Goal: Information Seeking & Learning: Learn about a topic

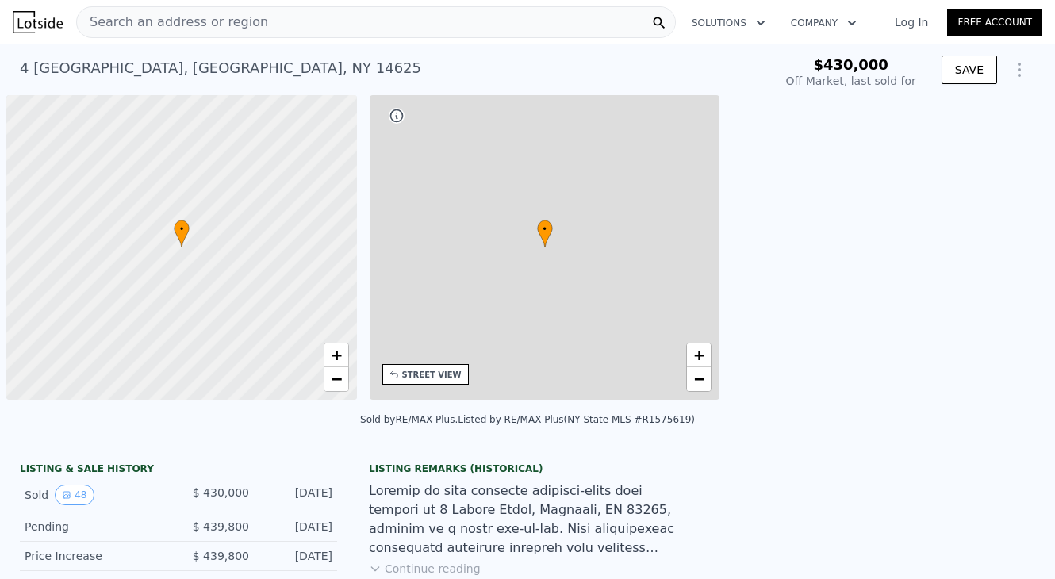
scroll to position [0, 6]
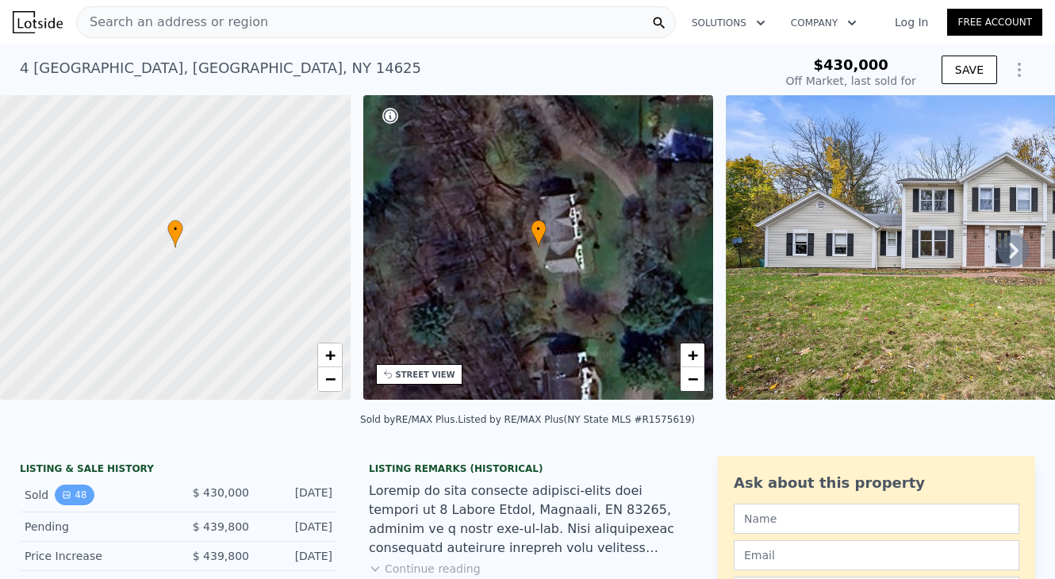
click at [71, 488] on button "48" at bounding box center [74, 495] width 39 height 21
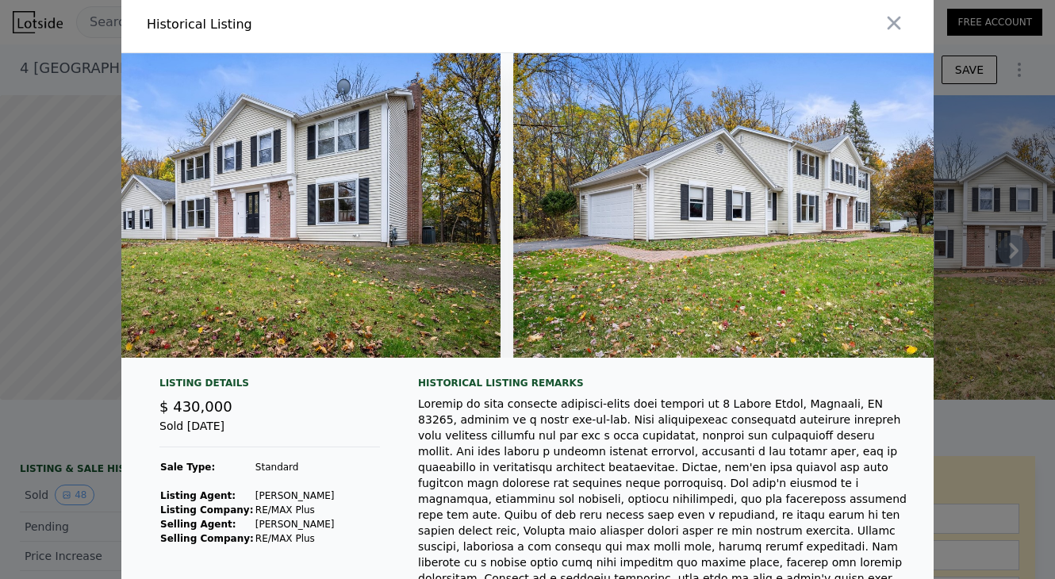
scroll to position [0, 0]
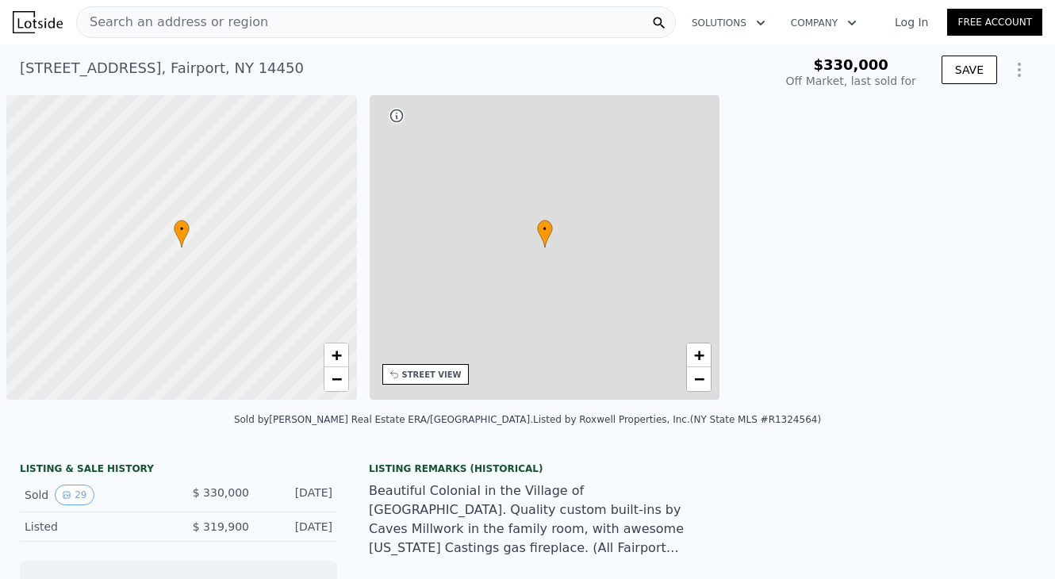
scroll to position [0, 6]
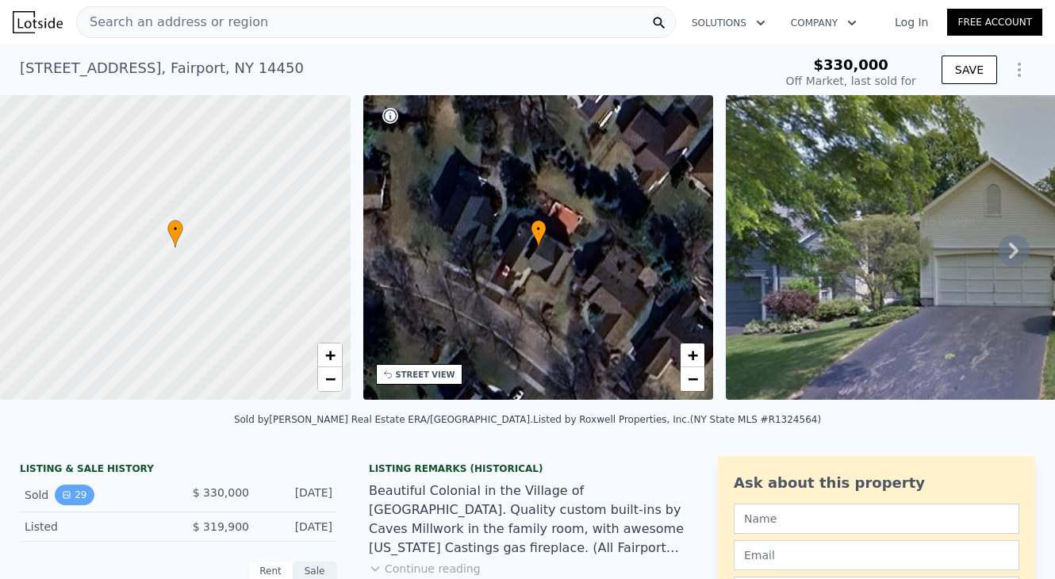
click at [79, 493] on button "29" at bounding box center [74, 495] width 39 height 21
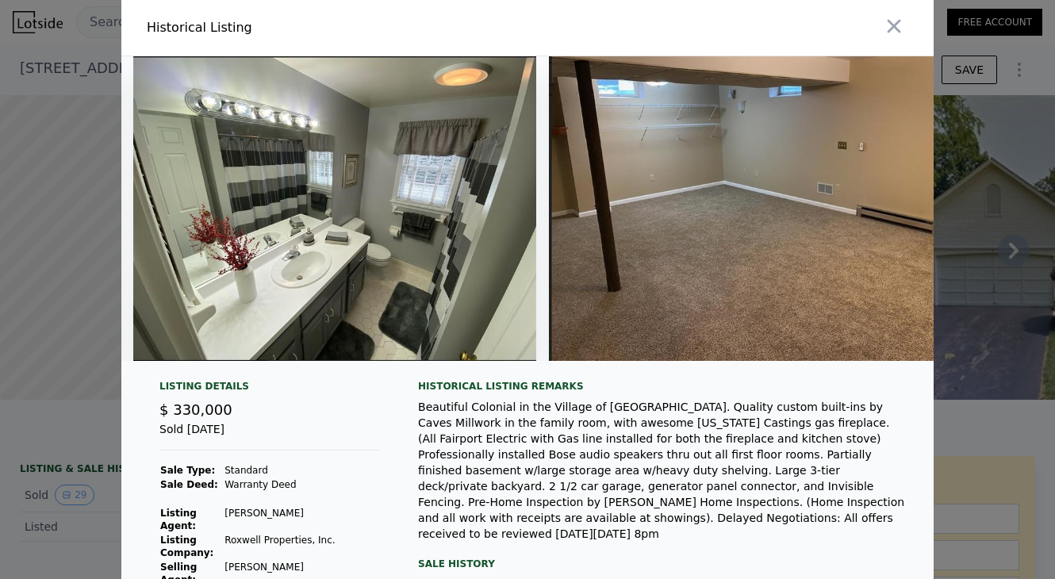
scroll to position [0, 8435]
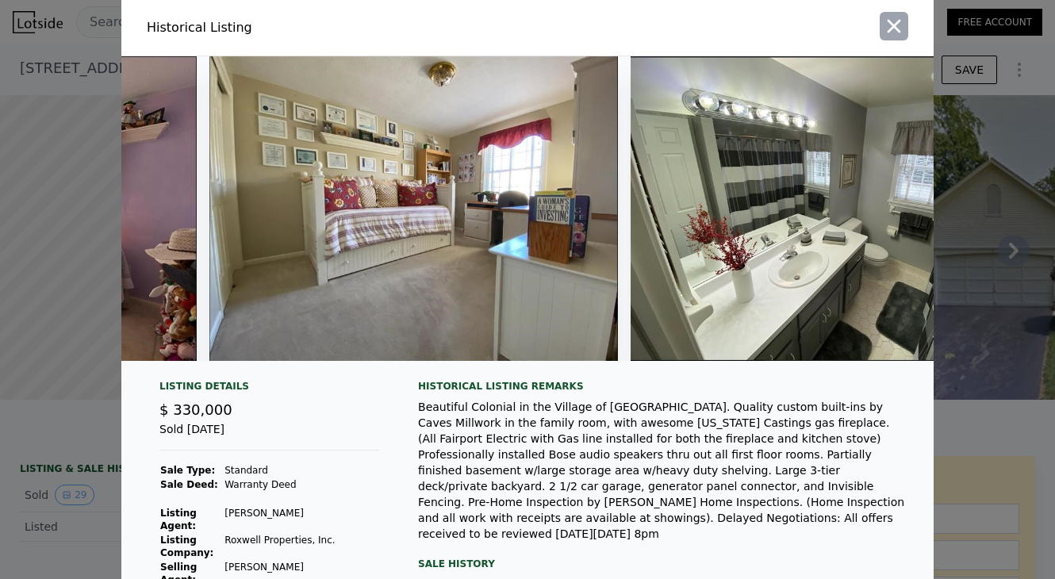
click at [890, 23] on icon "button" at bounding box center [894, 26] width 13 height 13
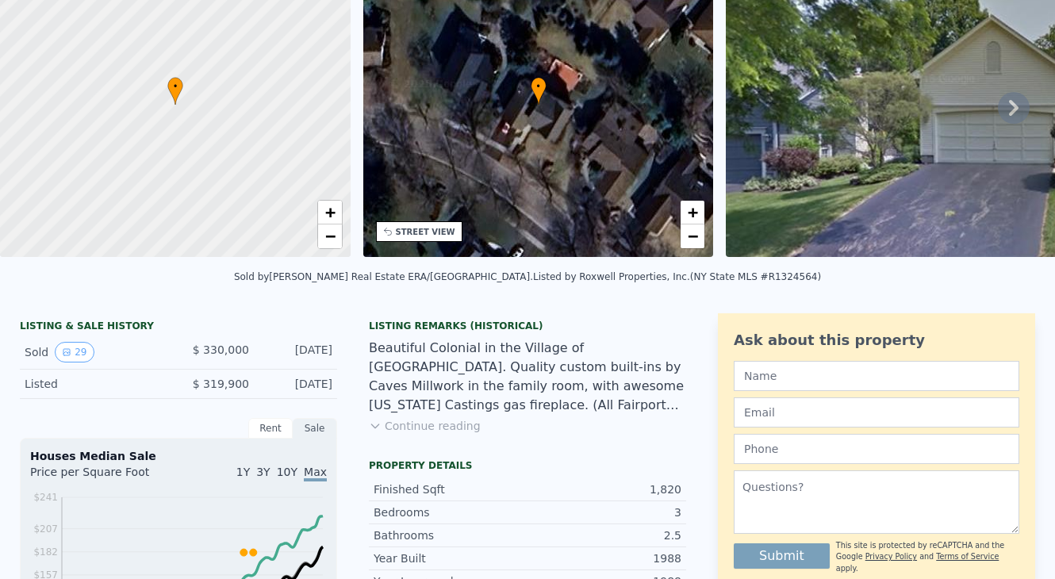
scroll to position [65, 0]
